Goal: Transaction & Acquisition: Purchase product/service

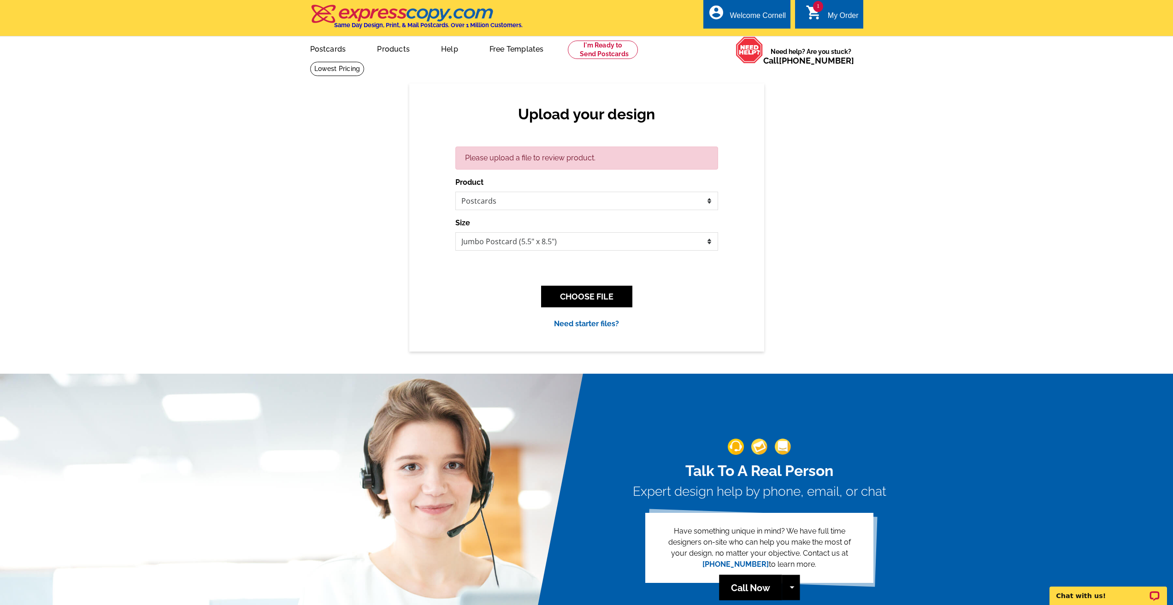
click at [833, 301] on div "Upload your design Please upload a file to review product. Product Please selec…" at bounding box center [586, 217] width 1173 height 268
click at [869, 255] on div "Upload your design Please upload a file to review product. Product Please selec…" at bounding box center [586, 217] width 1173 height 268
click at [986, 167] on div "Upload your design Please upload a file to review product. Product Please selec…" at bounding box center [586, 217] width 1173 height 268
click at [840, 21] on div "My Order" at bounding box center [842, 18] width 31 height 13
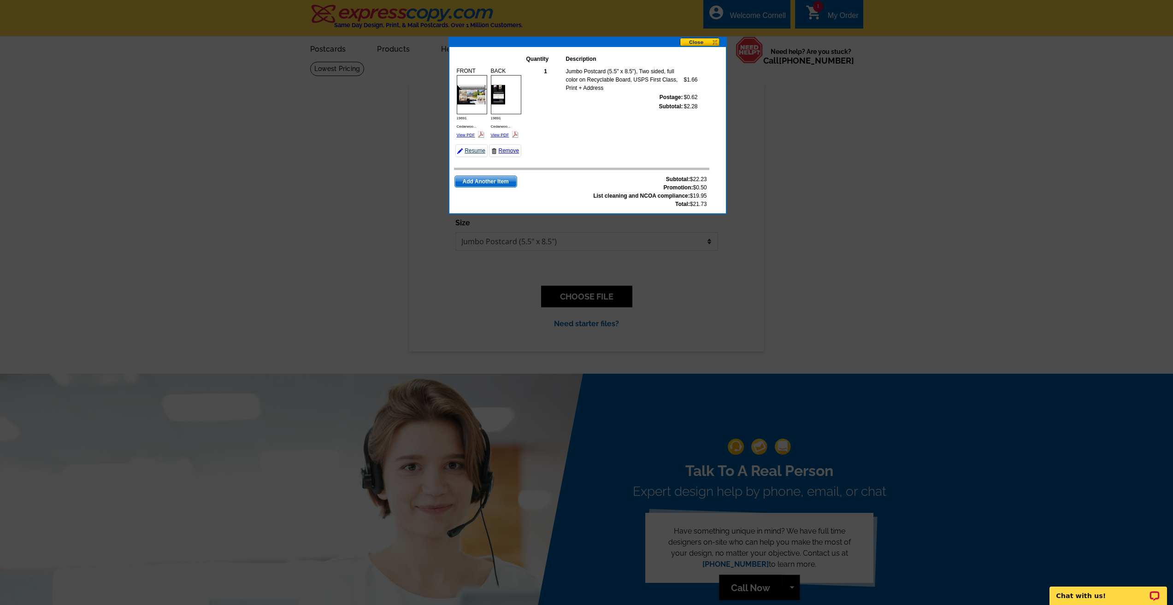
click at [470, 150] on link "Resume" at bounding box center [471, 150] width 32 height 13
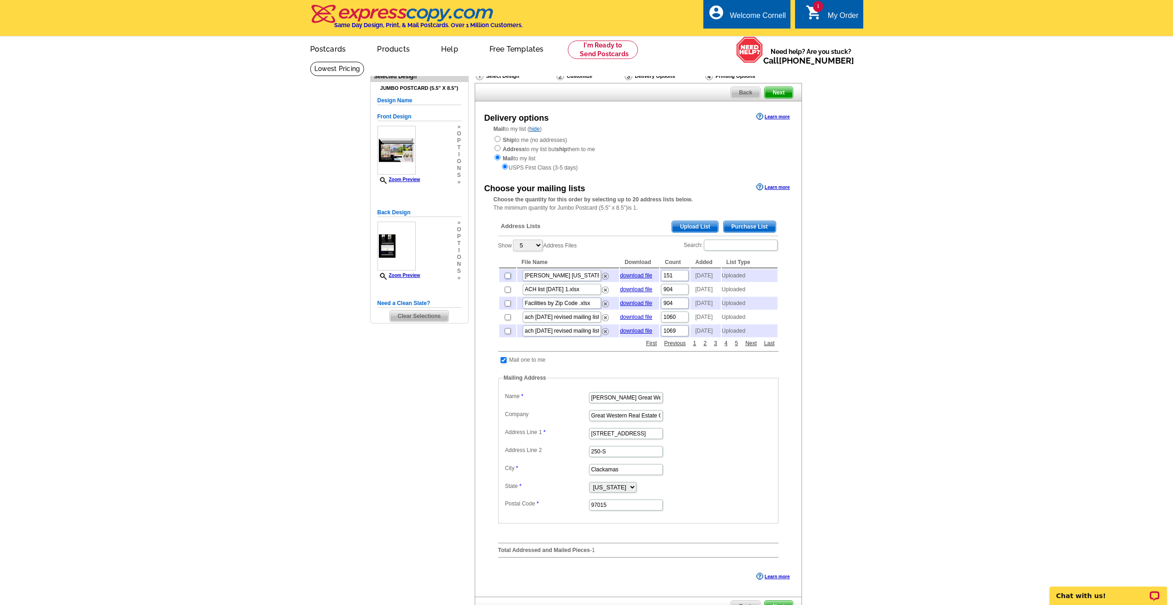
click at [507, 278] on input "checkbox" at bounding box center [507, 276] width 6 height 6
checkbox input "true"
click at [407, 178] on link "Zoom Preview" at bounding box center [398, 179] width 43 height 5
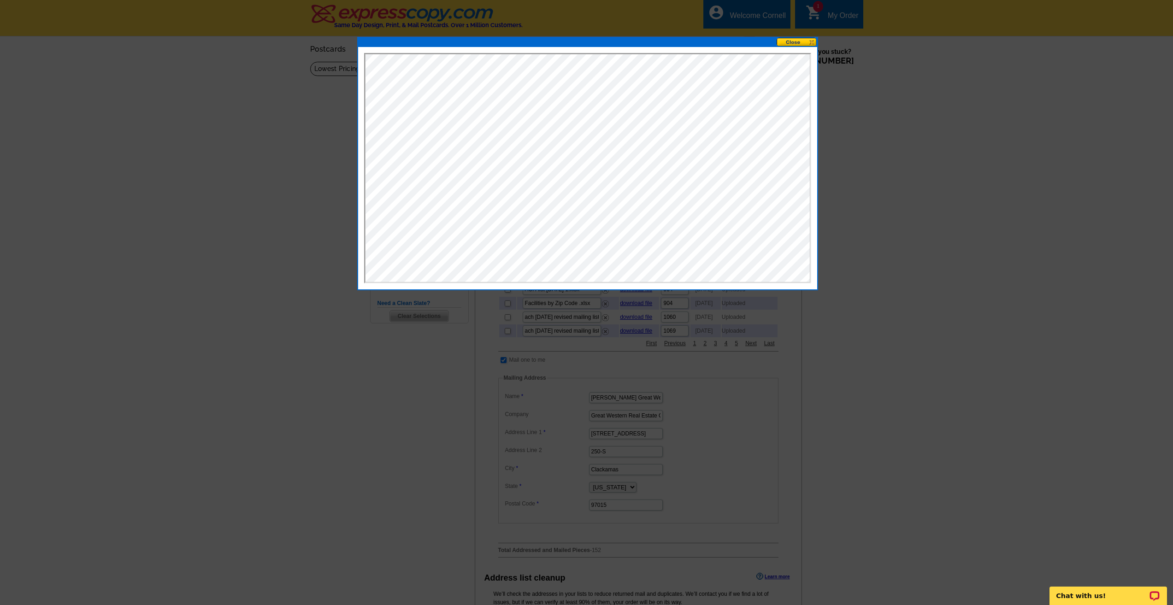
click at [801, 41] on button at bounding box center [796, 42] width 41 height 9
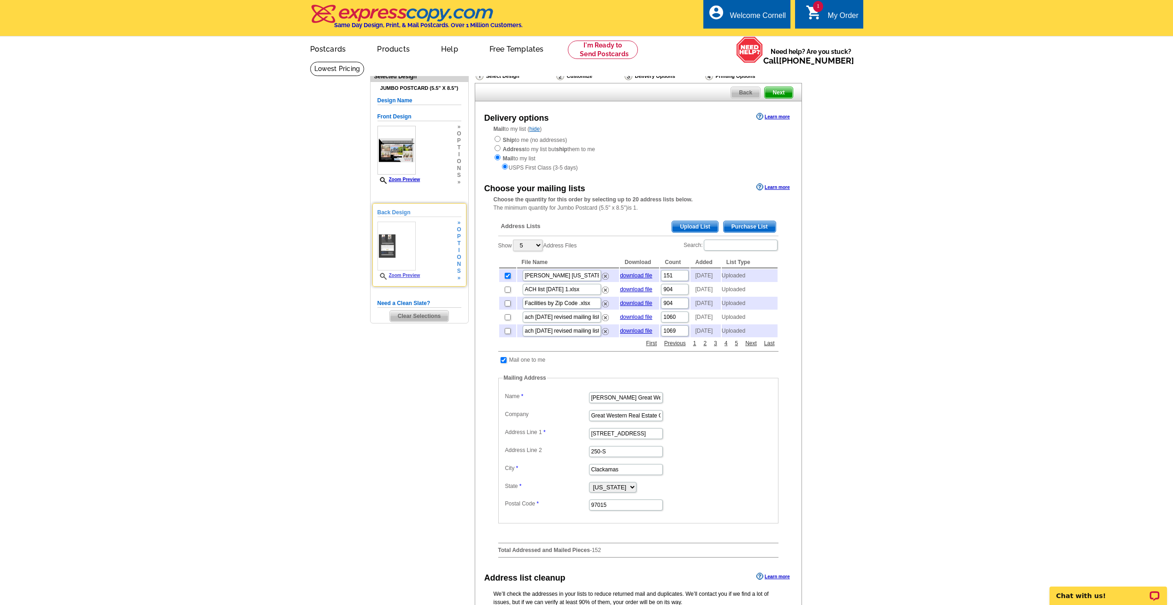
click at [392, 248] on img at bounding box center [396, 246] width 38 height 49
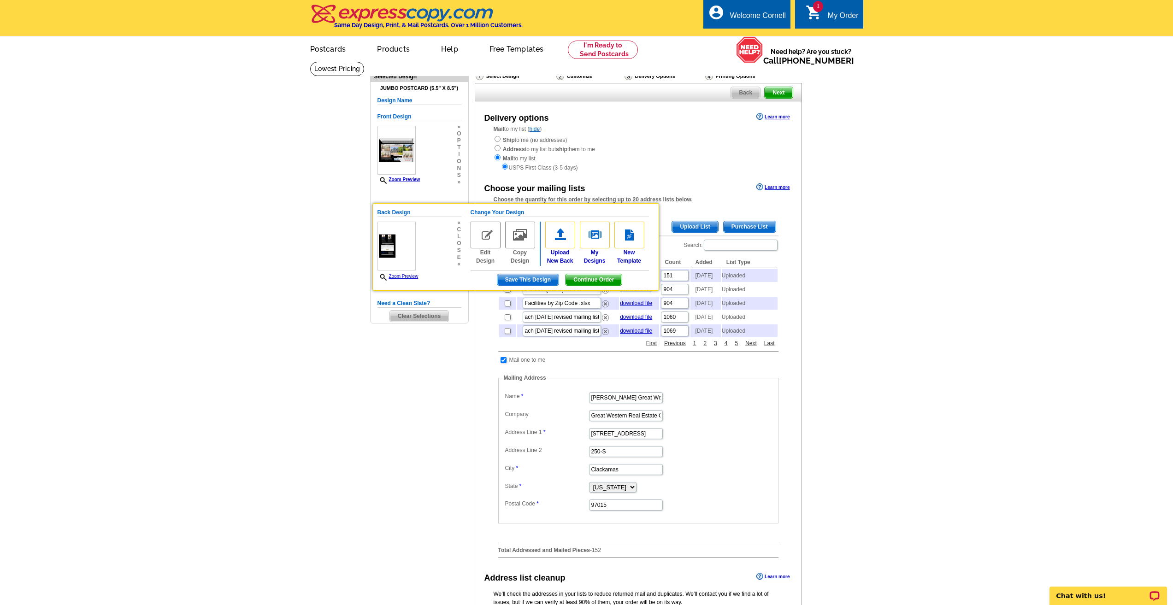
click at [684, 138] on div "Ship to me (no addresses) Address to my list but ship them to me Mail to my lis…" at bounding box center [637, 153] width 289 height 37
click at [402, 276] on link "Zoom Preview" at bounding box center [397, 276] width 41 height 5
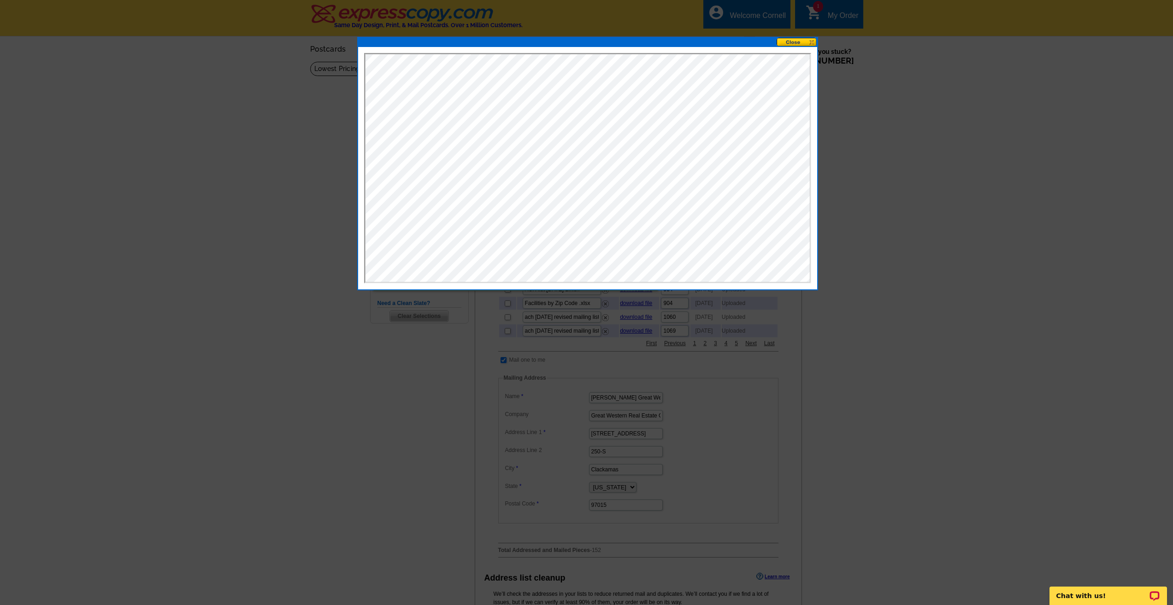
click at [790, 45] on button at bounding box center [796, 42] width 41 height 9
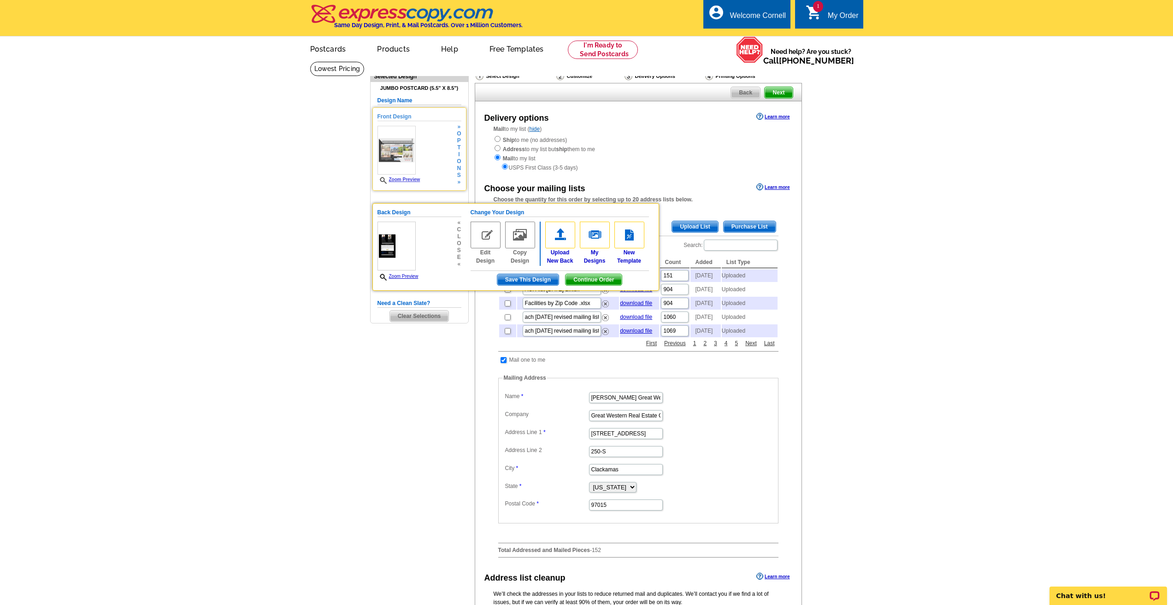
click at [404, 177] on div "Zoom Preview" at bounding box center [398, 155] width 43 height 58
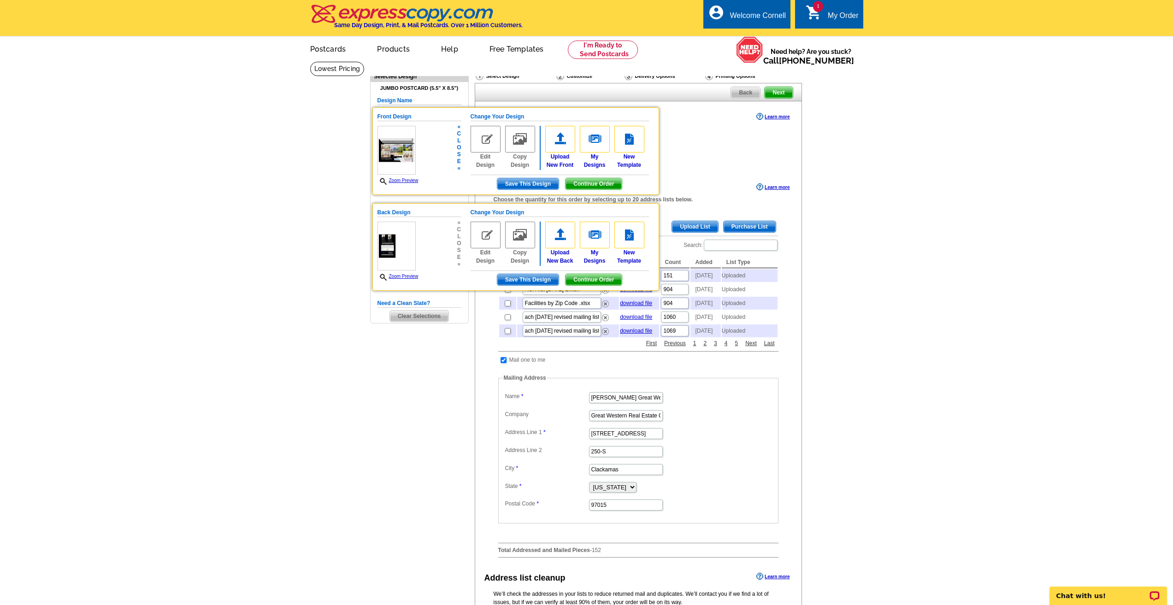
click at [384, 181] on icon at bounding box center [384, 181] width 9 height 7
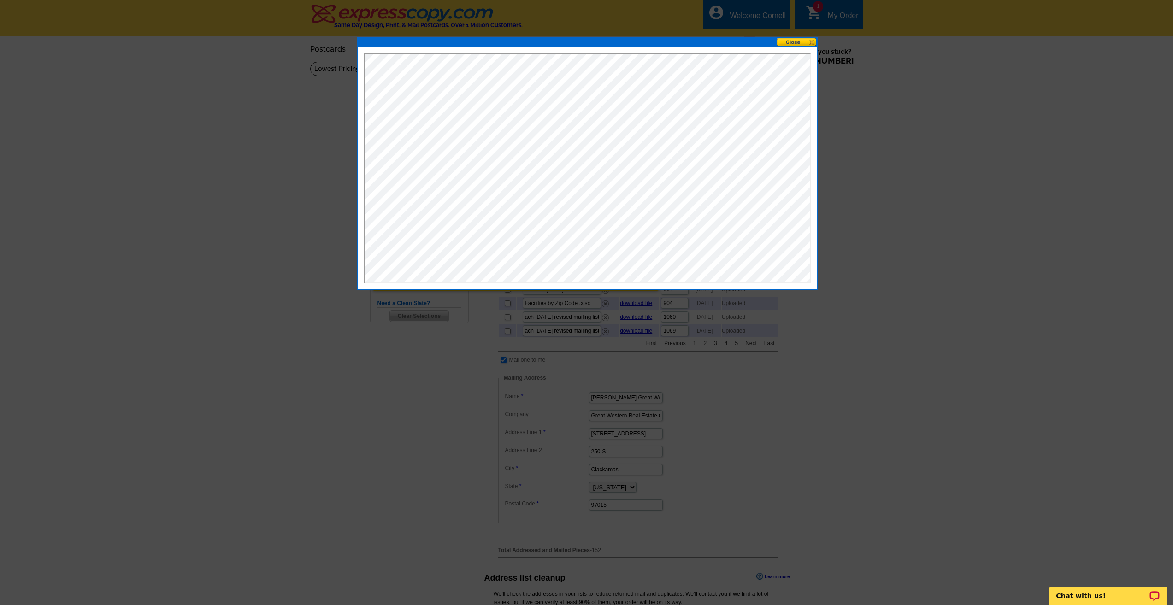
click at [808, 42] on button at bounding box center [796, 42] width 41 height 9
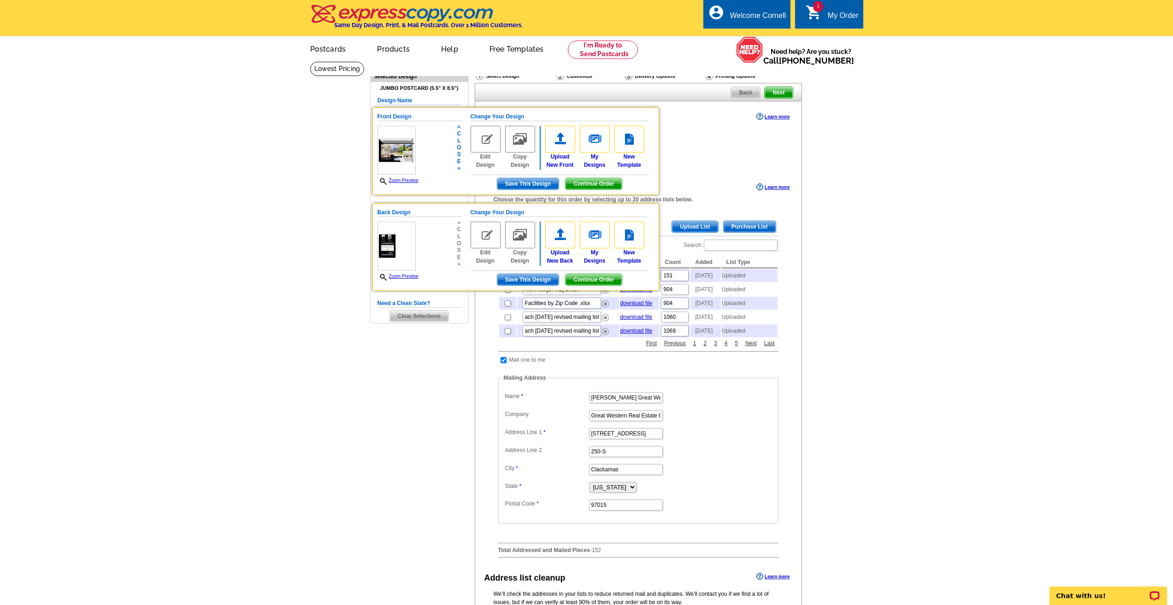
click at [527, 184] on span "Save This Design" at bounding box center [527, 183] width 61 height 11
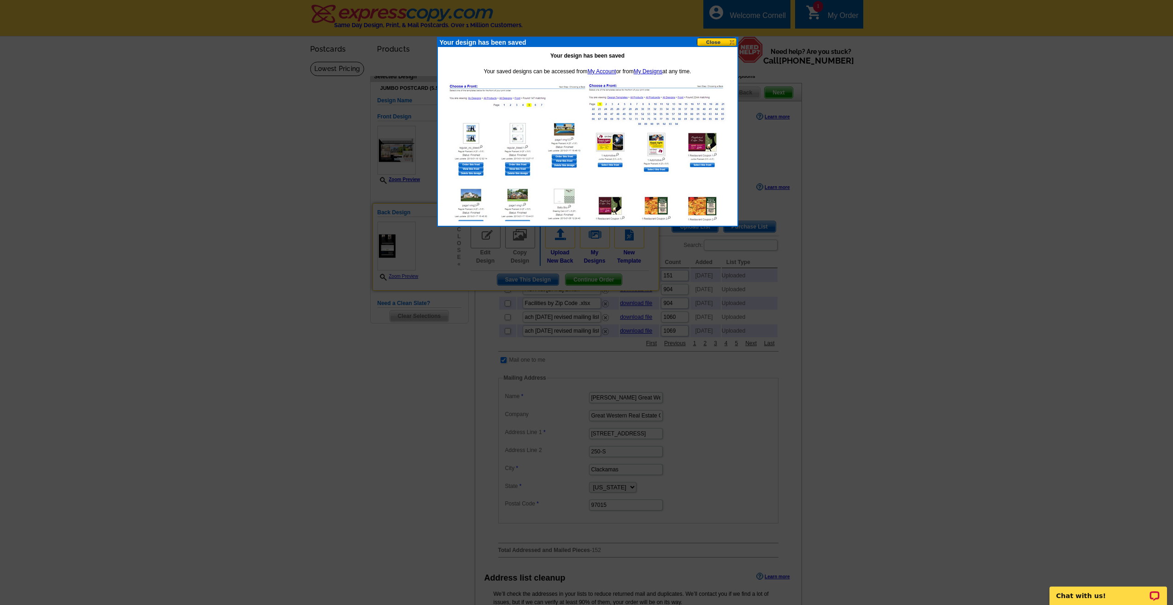
click at [722, 43] on button at bounding box center [717, 42] width 41 height 9
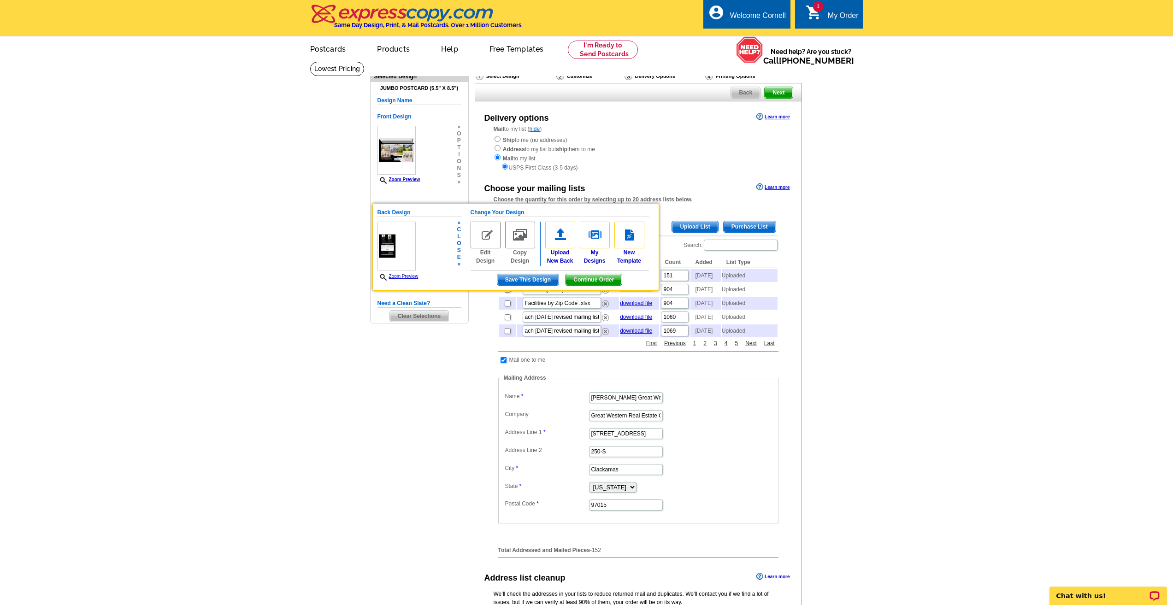
click at [531, 276] on span "Save This Design" at bounding box center [527, 279] width 61 height 11
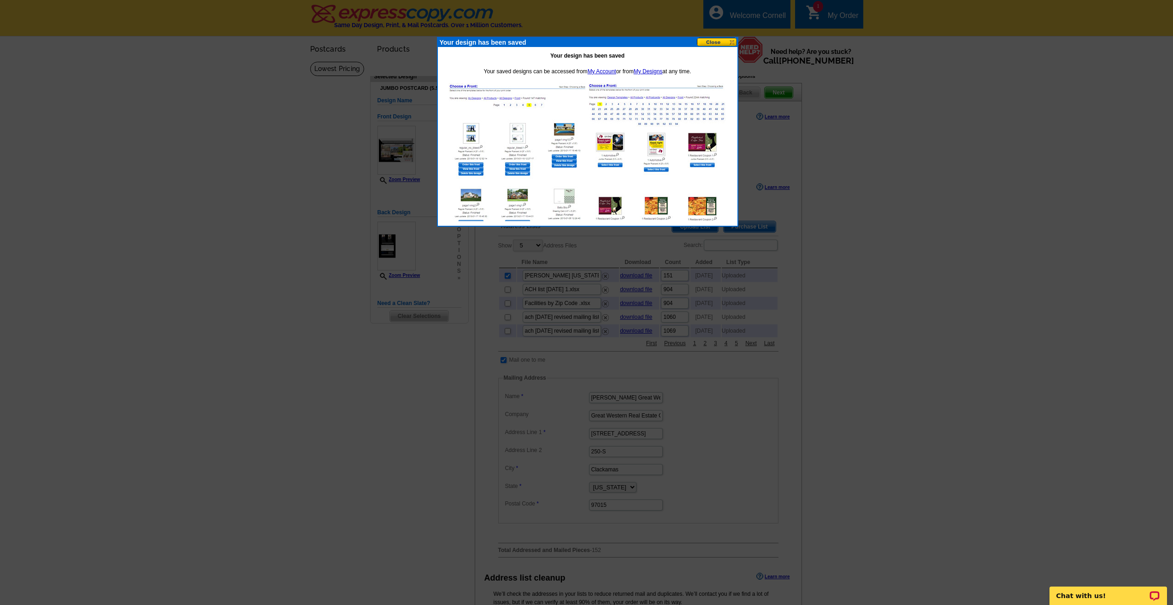
click at [726, 41] on button at bounding box center [717, 42] width 41 height 9
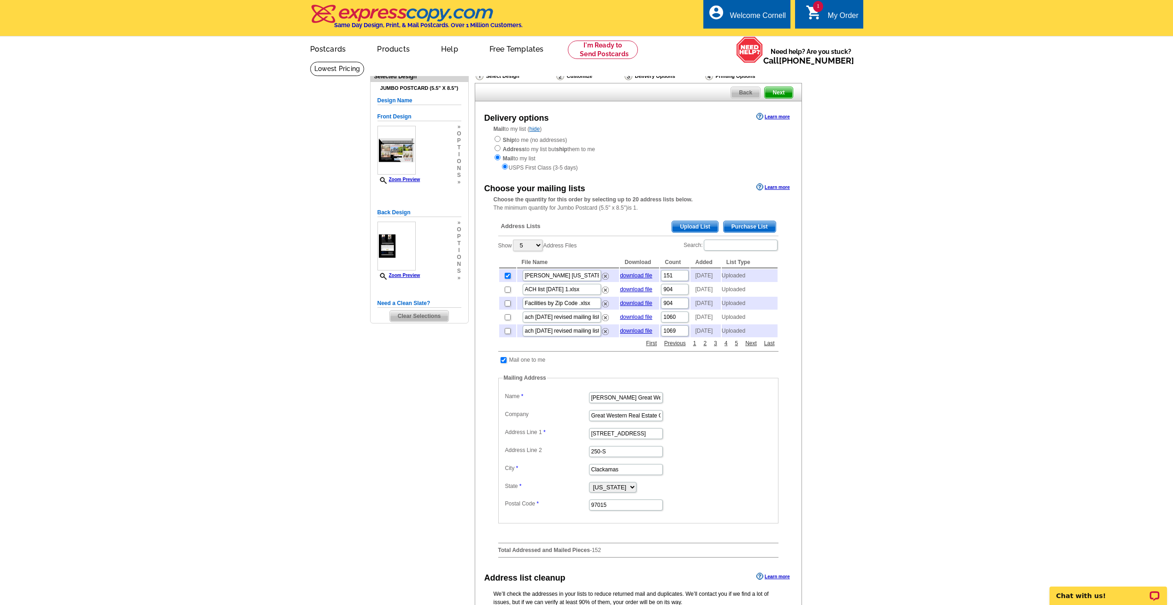
click at [788, 94] on span "Next" at bounding box center [778, 92] width 28 height 11
click at [633, 277] on link "download file" at bounding box center [636, 275] width 32 height 6
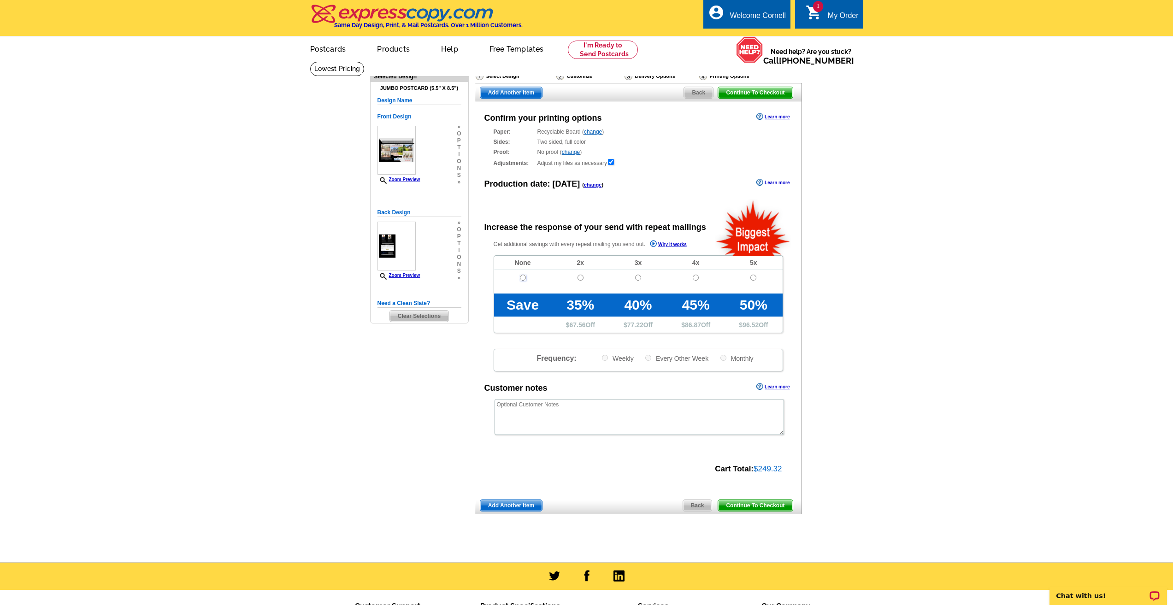
click at [521, 281] on input "radio" at bounding box center [523, 278] width 6 height 6
radio input "true"
click at [575, 153] on link "change" at bounding box center [571, 152] width 18 height 6
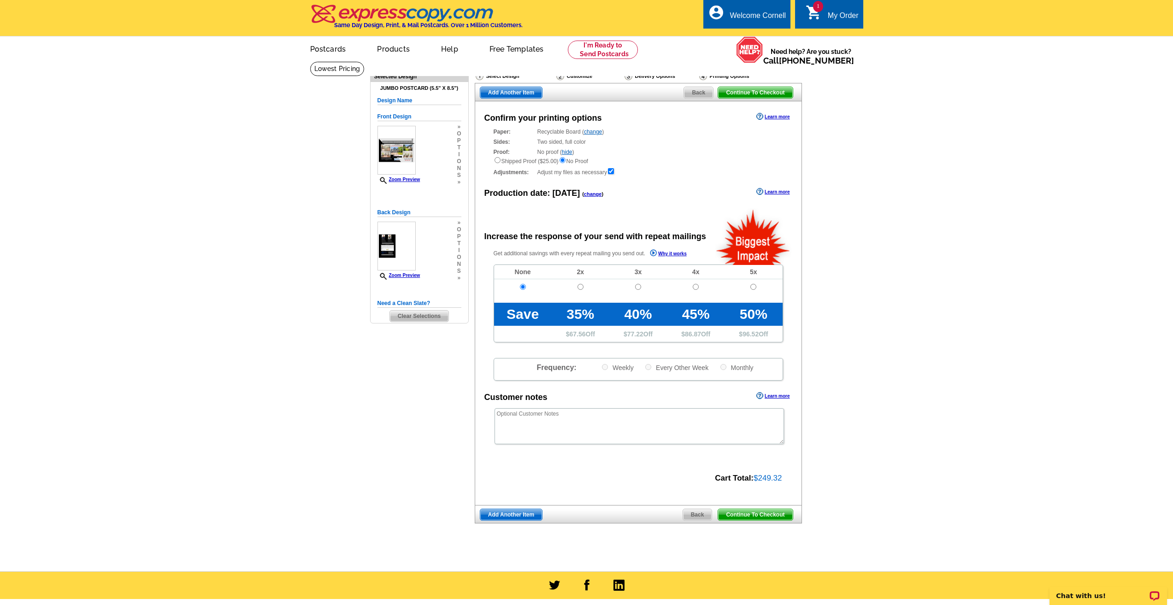
click at [569, 153] on link "hide" at bounding box center [567, 152] width 11 height 6
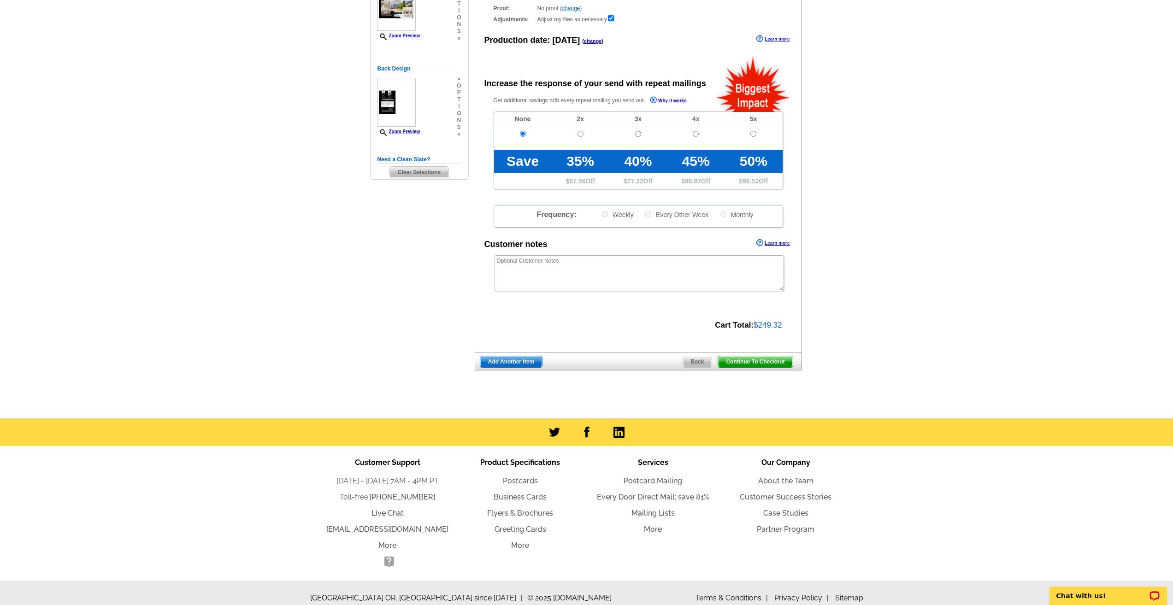
scroll to position [155, 0]
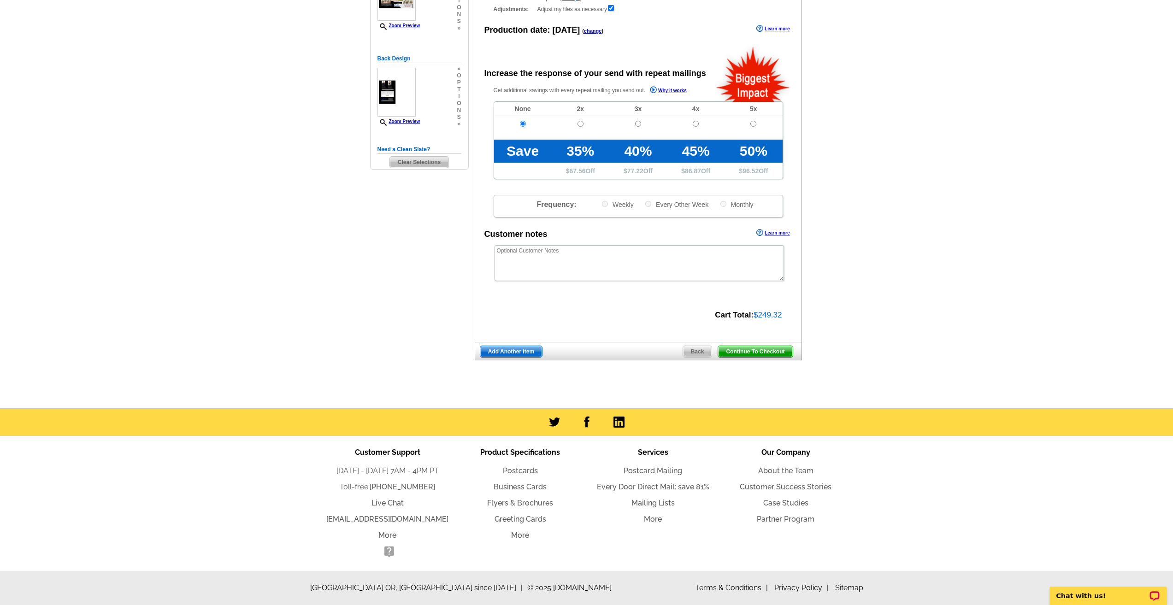
click at [766, 347] on span "Continue To Checkout" at bounding box center [755, 351] width 74 height 11
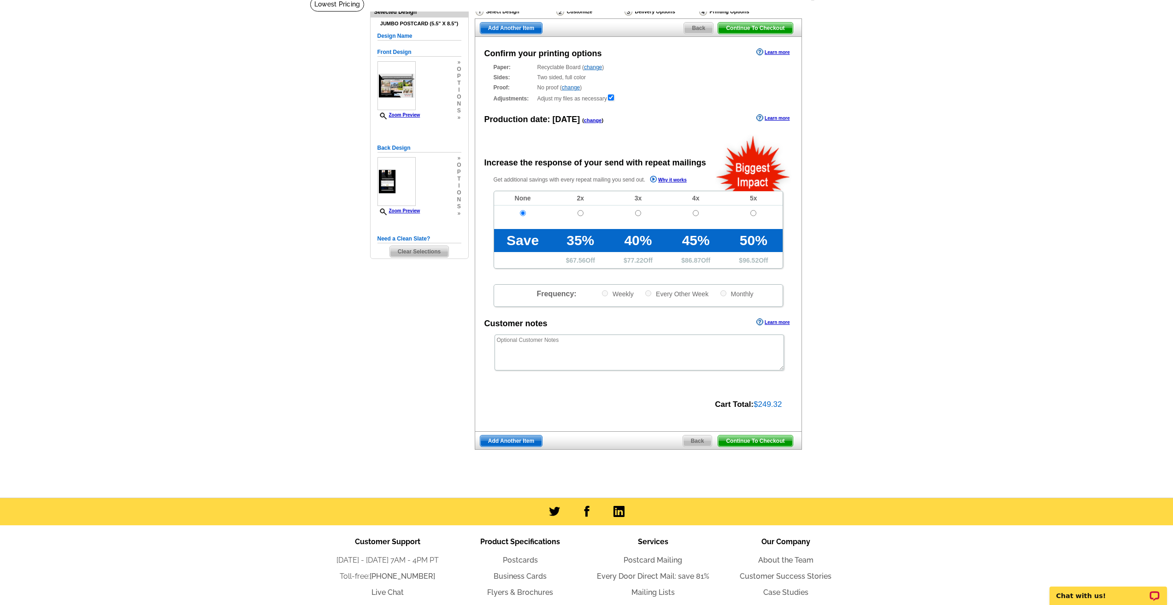
scroll to position [138, 0]
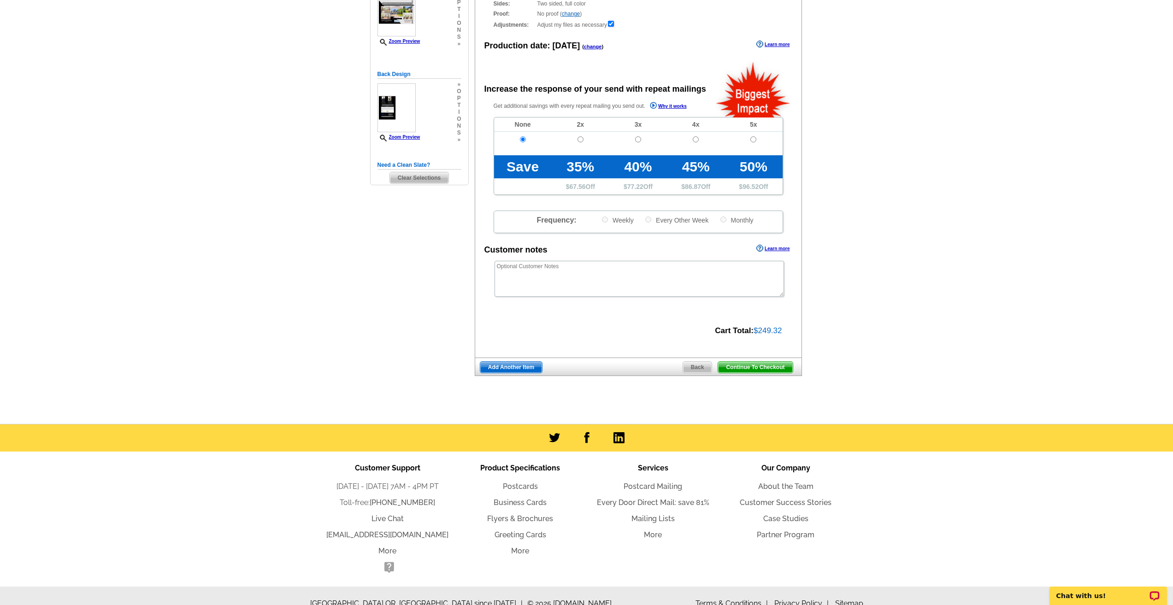
click at [746, 367] on span "Continue To Checkout" at bounding box center [755, 367] width 74 height 11
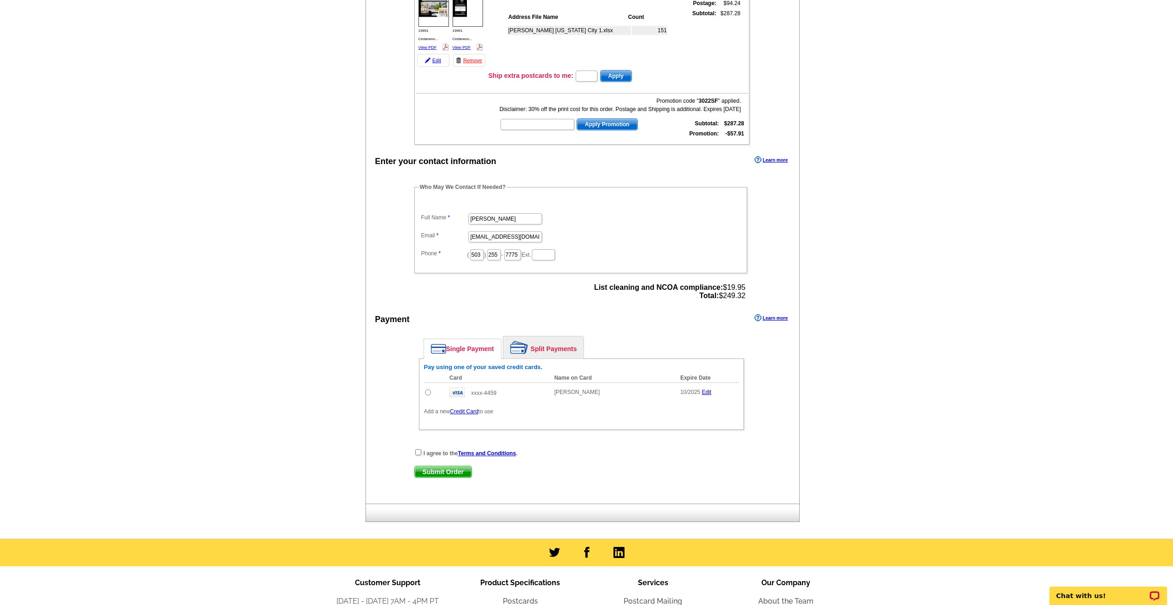
scroll to position [138, 0]
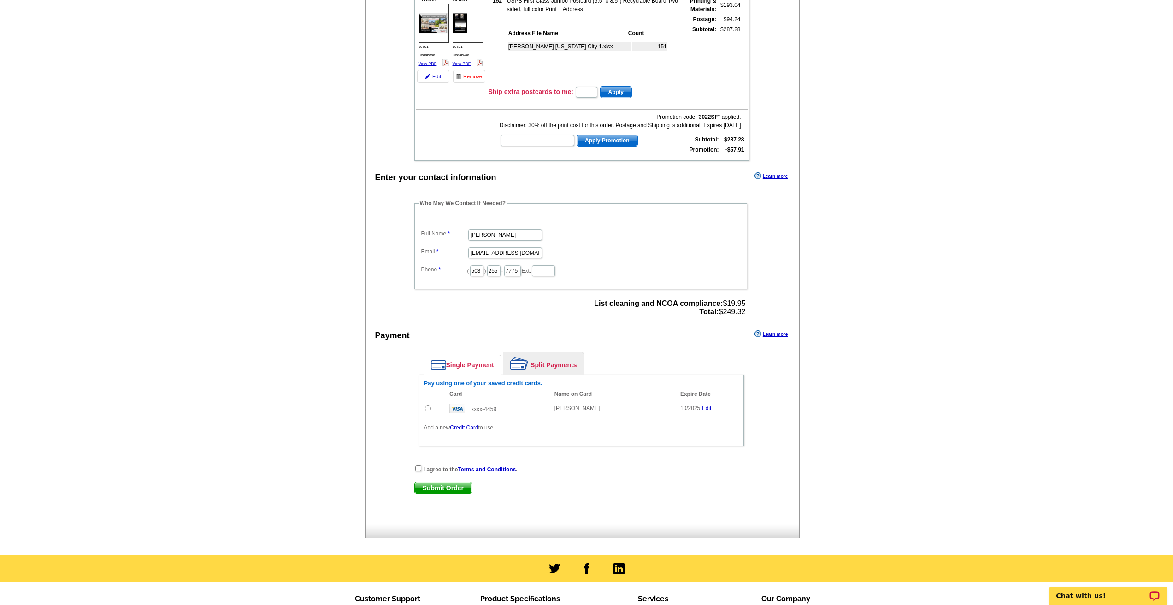
click at [427, 411] on input "radio" at bounding box center [428, 408] width 6 height 6
radio input "true"
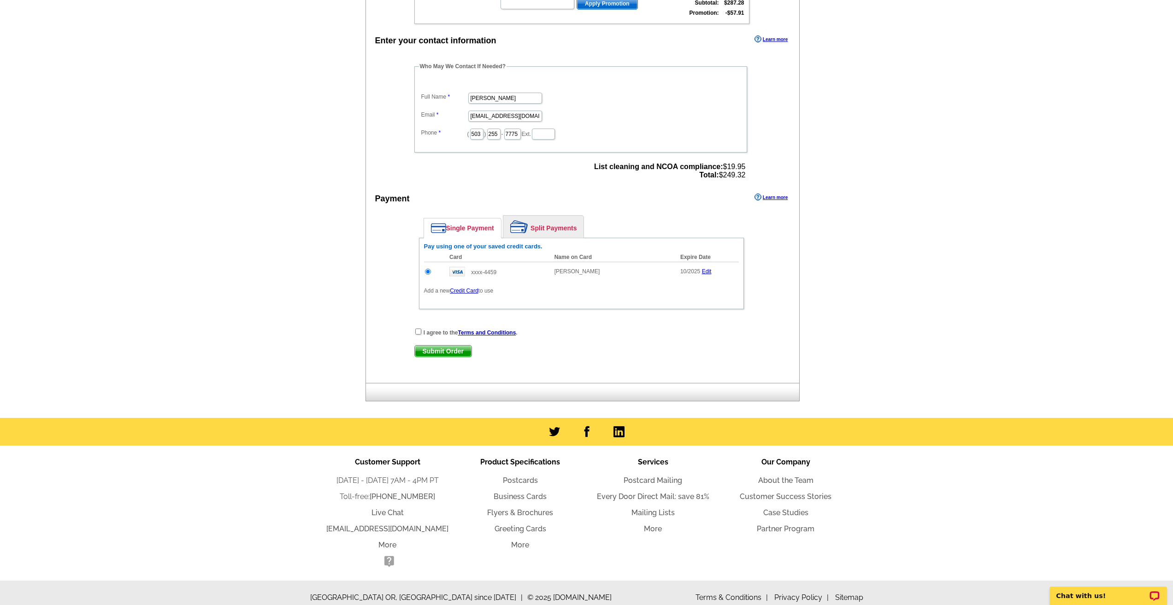
scroll to position [276, 0]
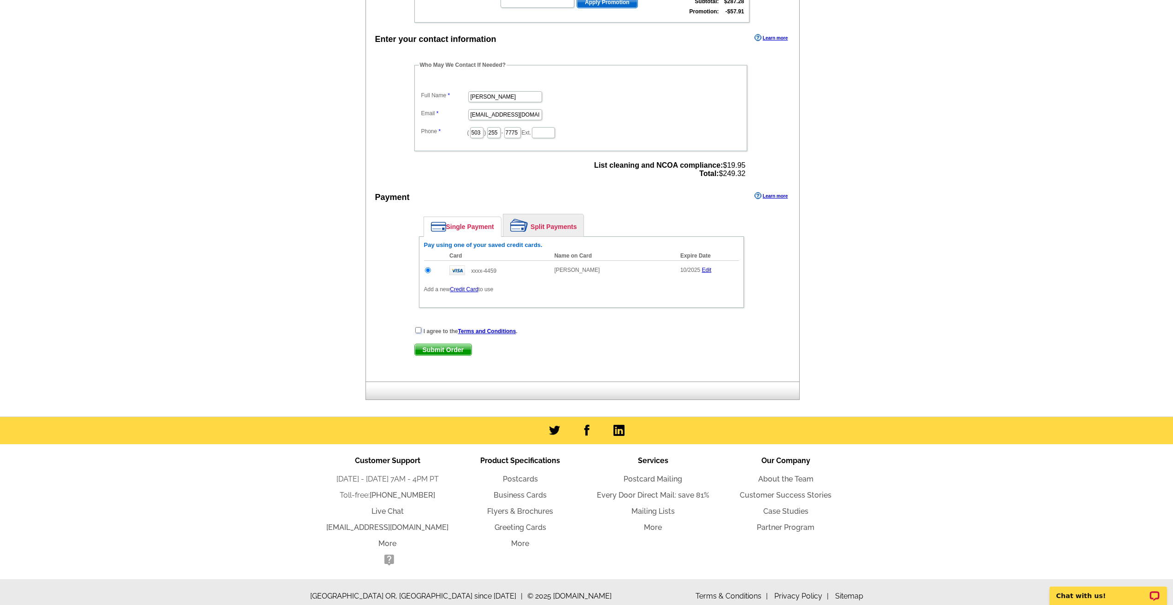
click at [417, 331] on input "checkbox" at bounding box center [418, 330] width 6 height 6
checkbox input "true"
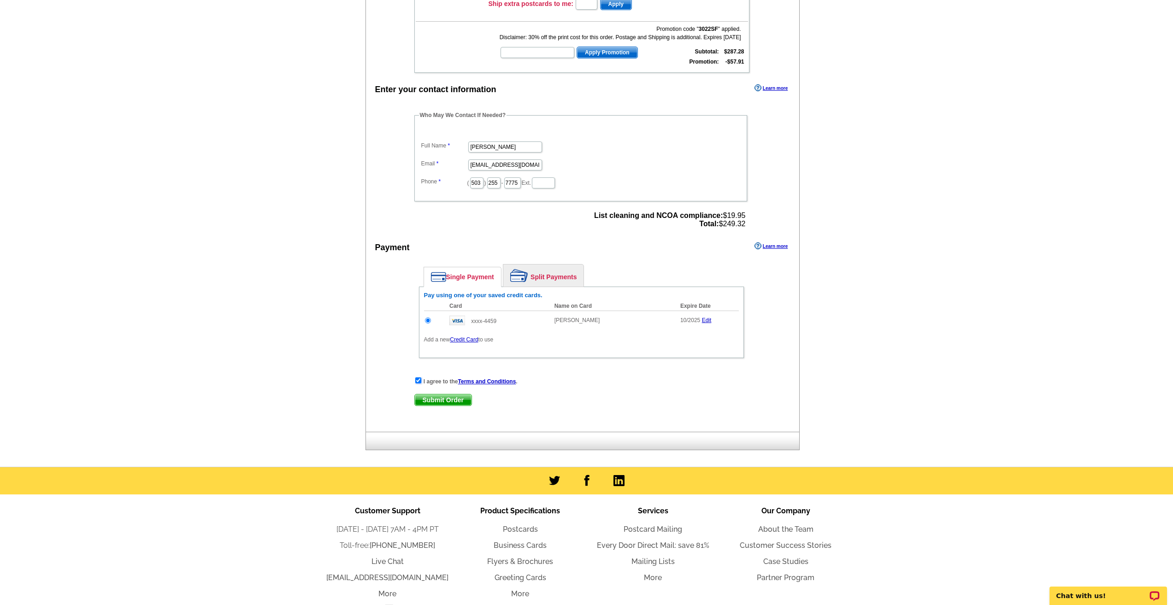
scroll to position [230, 0]
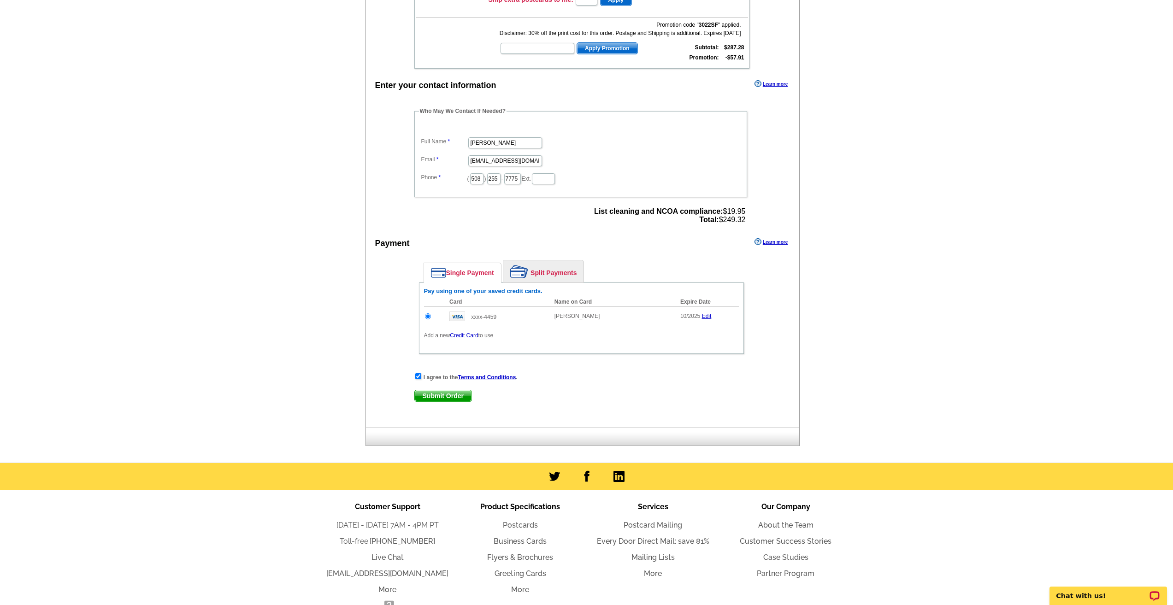
click at [454, 397] on span "Submit Order" at bounding box center [443, 395] width 57 height 11
